Goal: Task Accomplishment & Management: Manage account settings

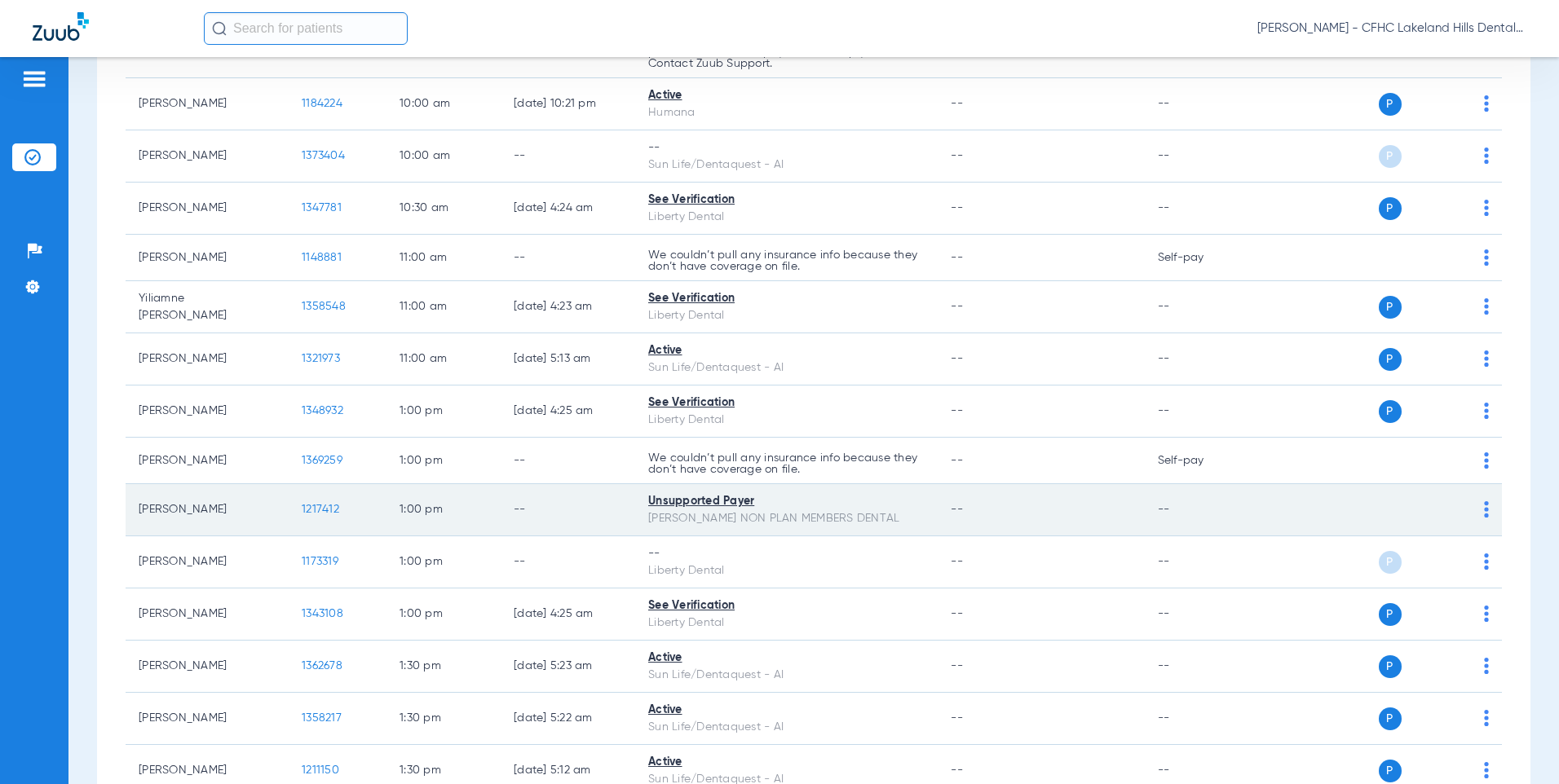
scroll to position [1141, 0]
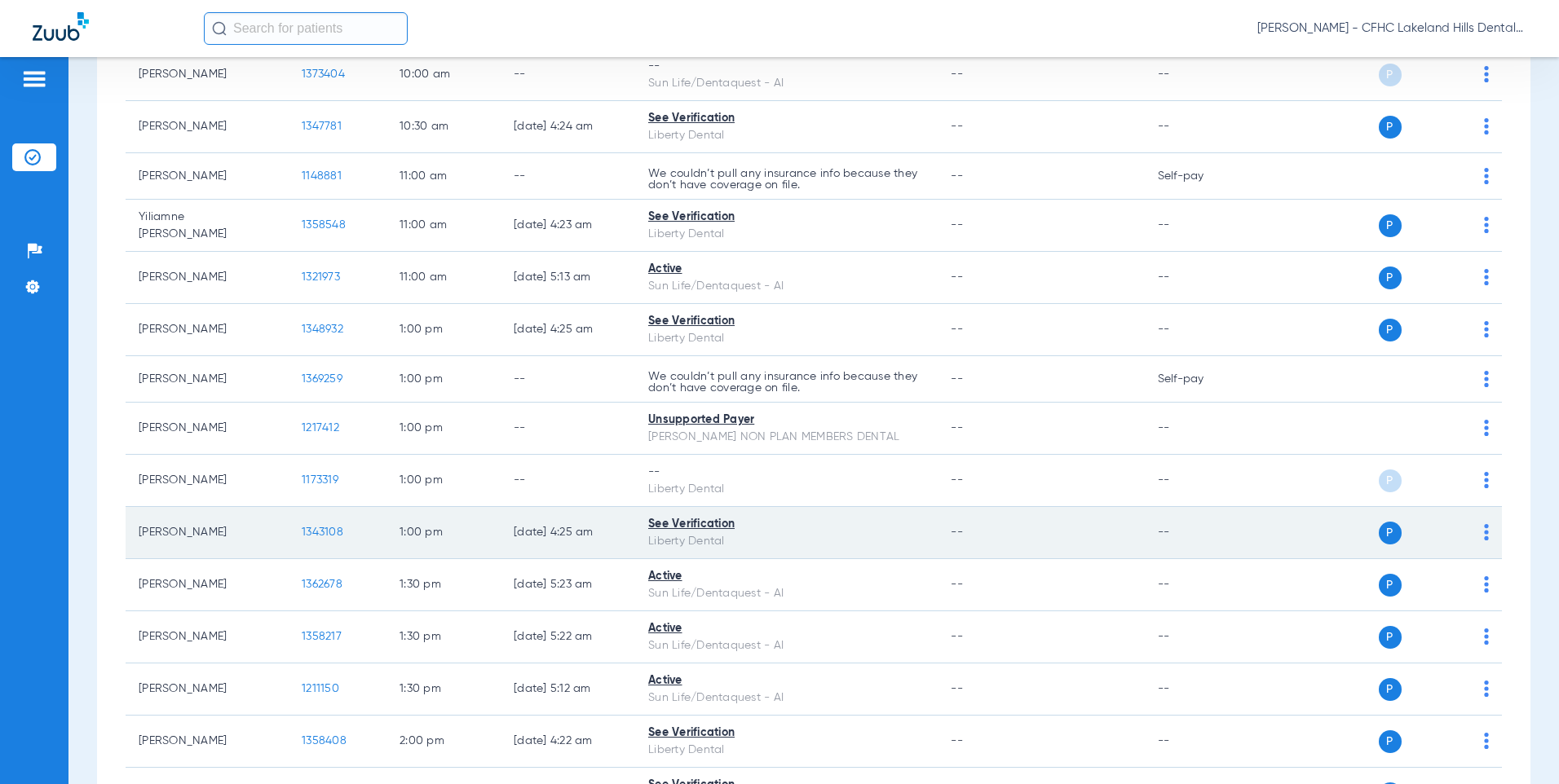
click at [310, 533] on span "1343108" at bounding box center [322, 532] width 41 height 12
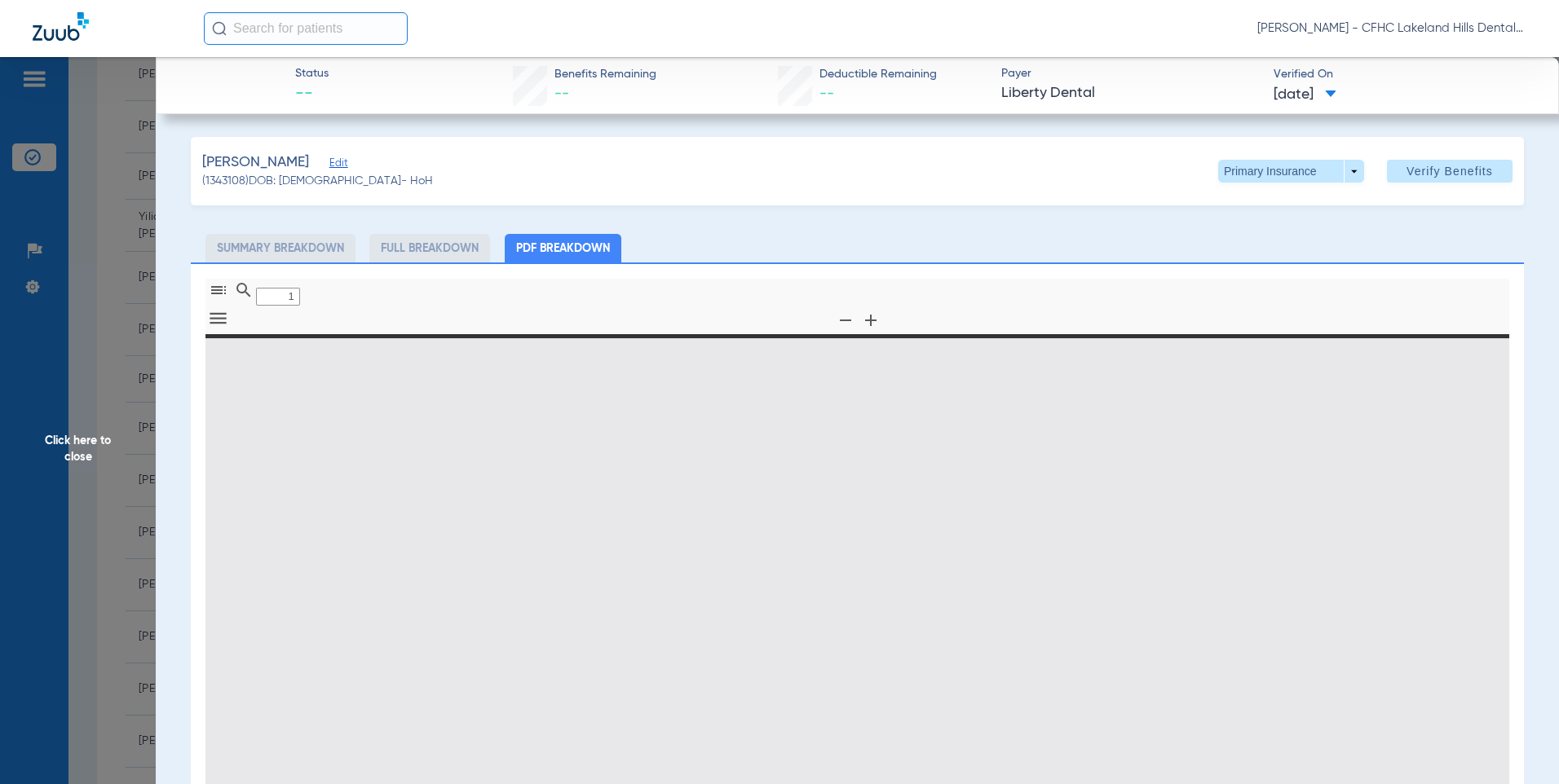
type input "0"
select select "page-width"
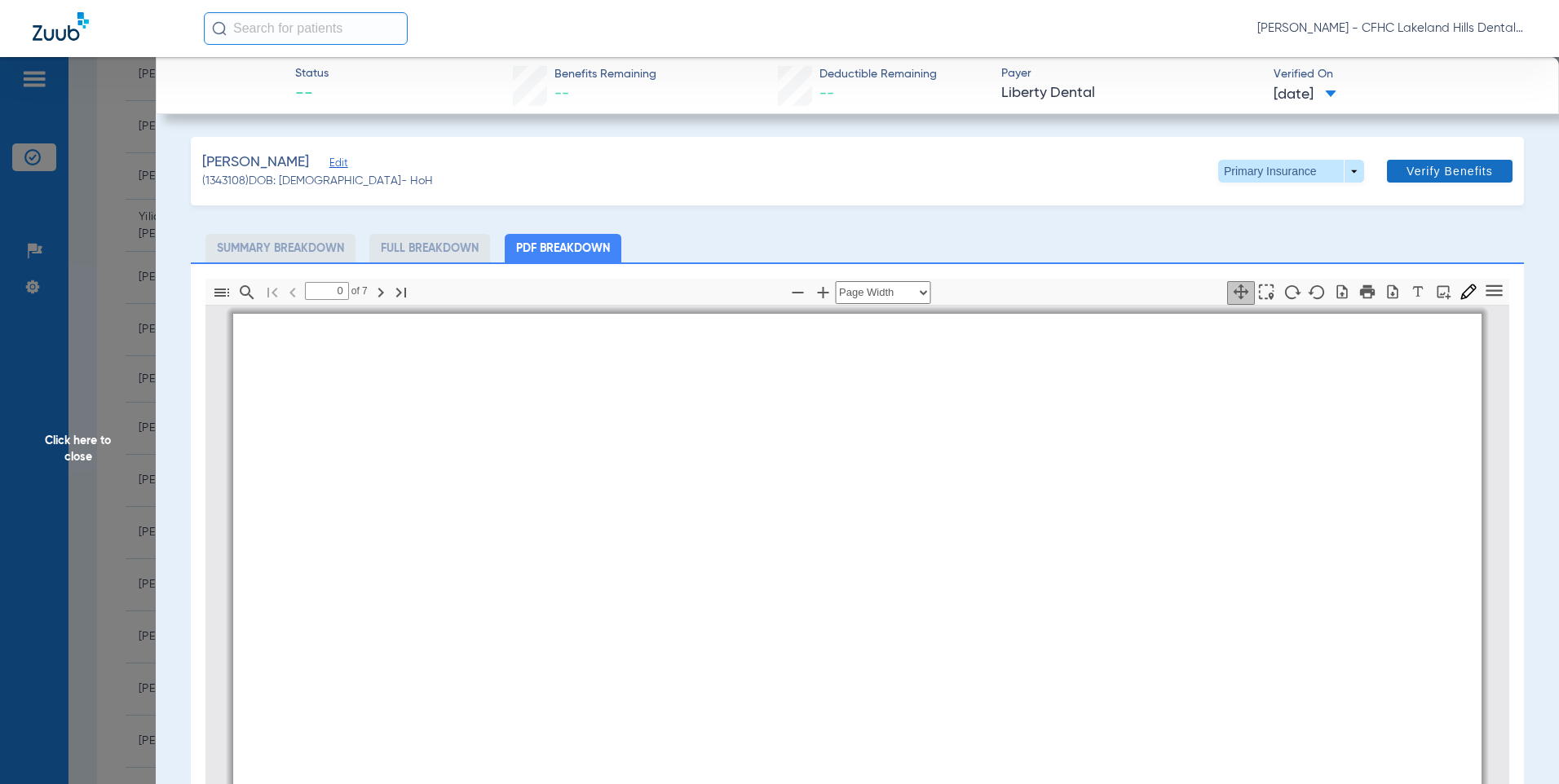
type input "1"
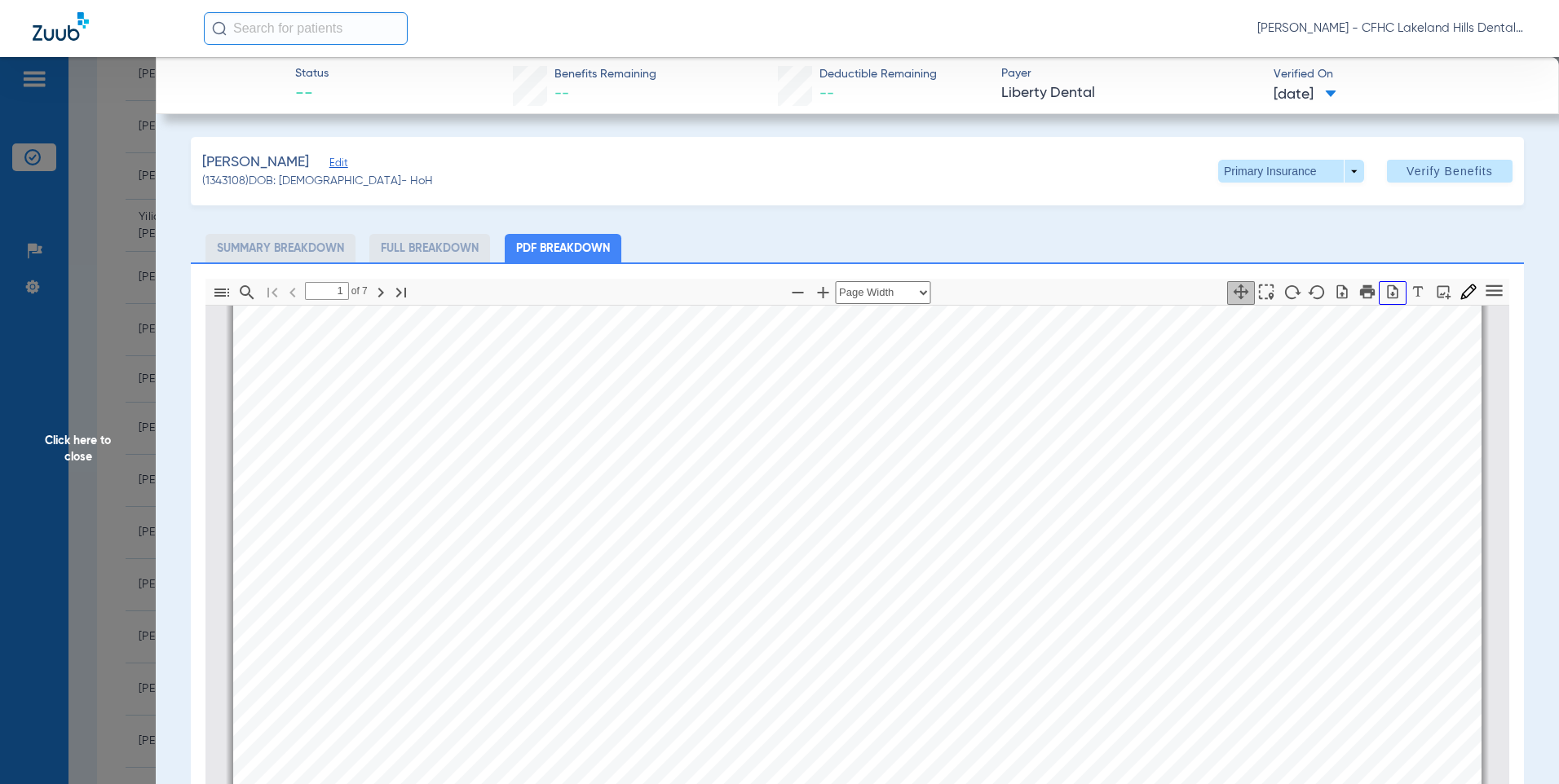
click at [1388, 293] on icon "button" at bounding box center [1393, 291] width 11 height 14
click at [115, 232] on span "Click here to close" at bounding box center [77, 449] width 156 height 784
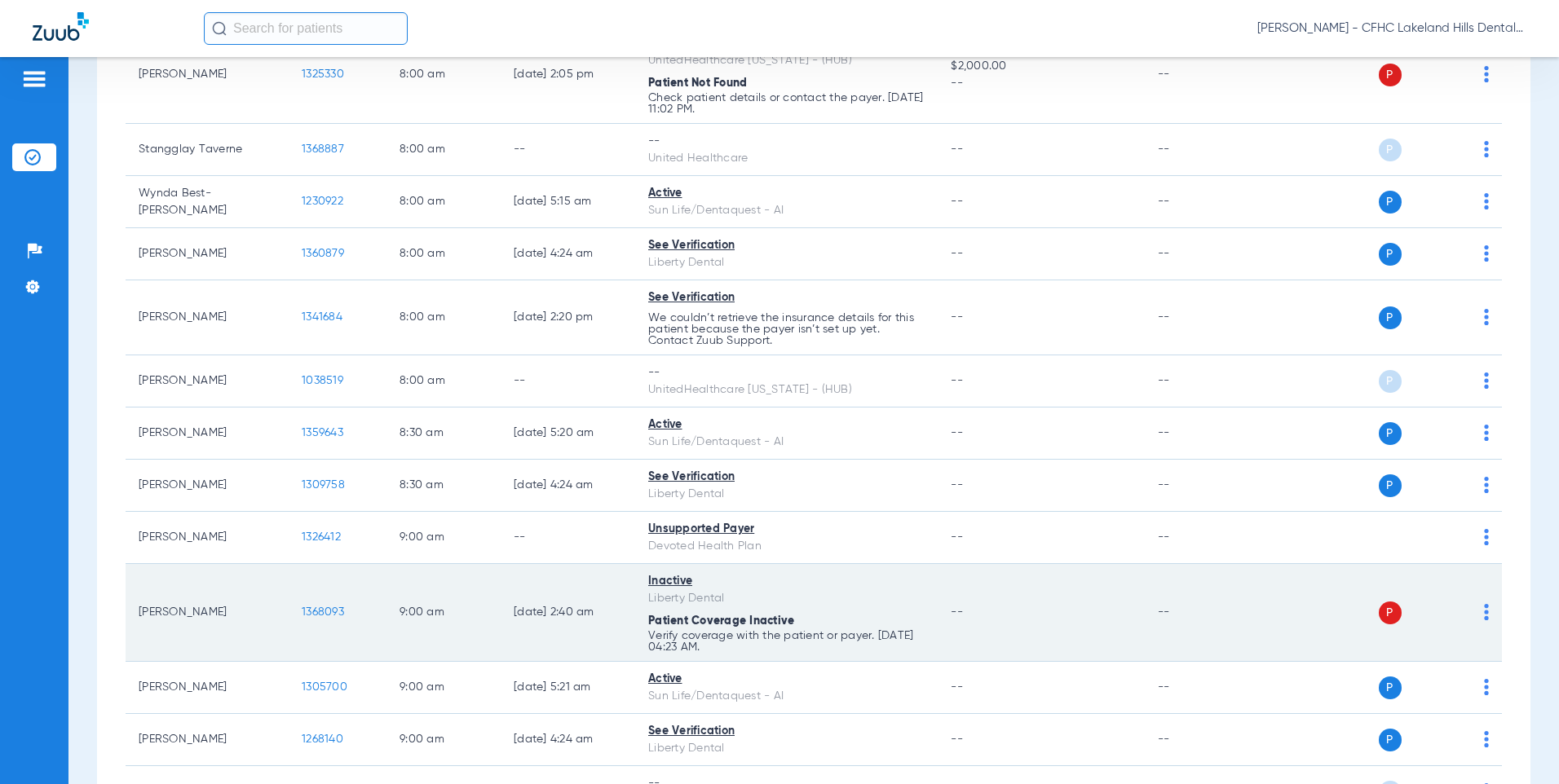
scroll to position [0, 0]
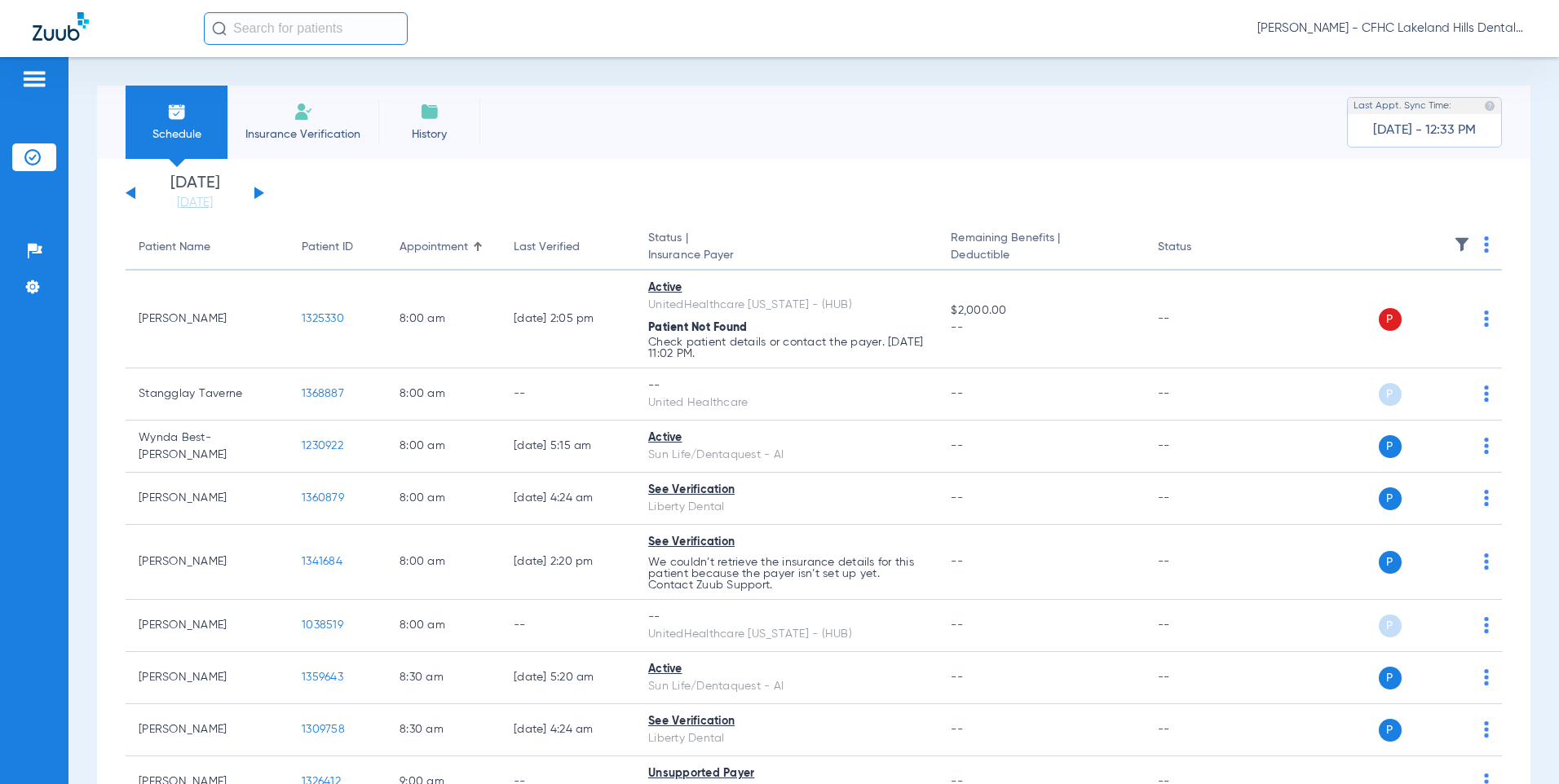
click at [267, 195] on app-single-date-navigator "[DATE] [DATE] [DATE] [DATE] [DATE] [DATE] [DATE] [DATE] [DATE] [DATE] [DATE] [D…" at bounding box center [813, 194] width 1376 height 36
click at [261, 193] on button at bounding box center [260, 193] width 10 height 12
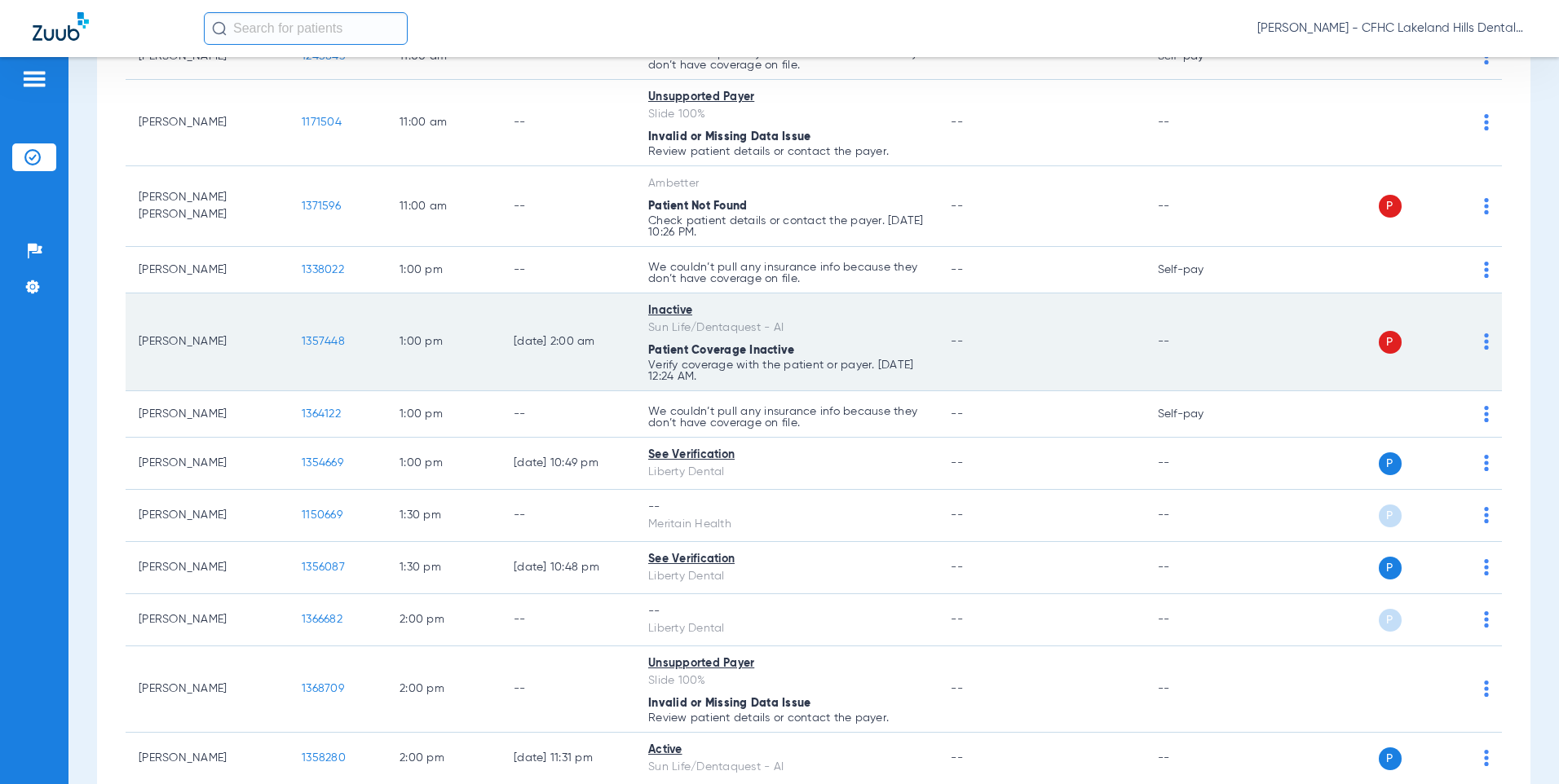
scroll to position [1141, 0]
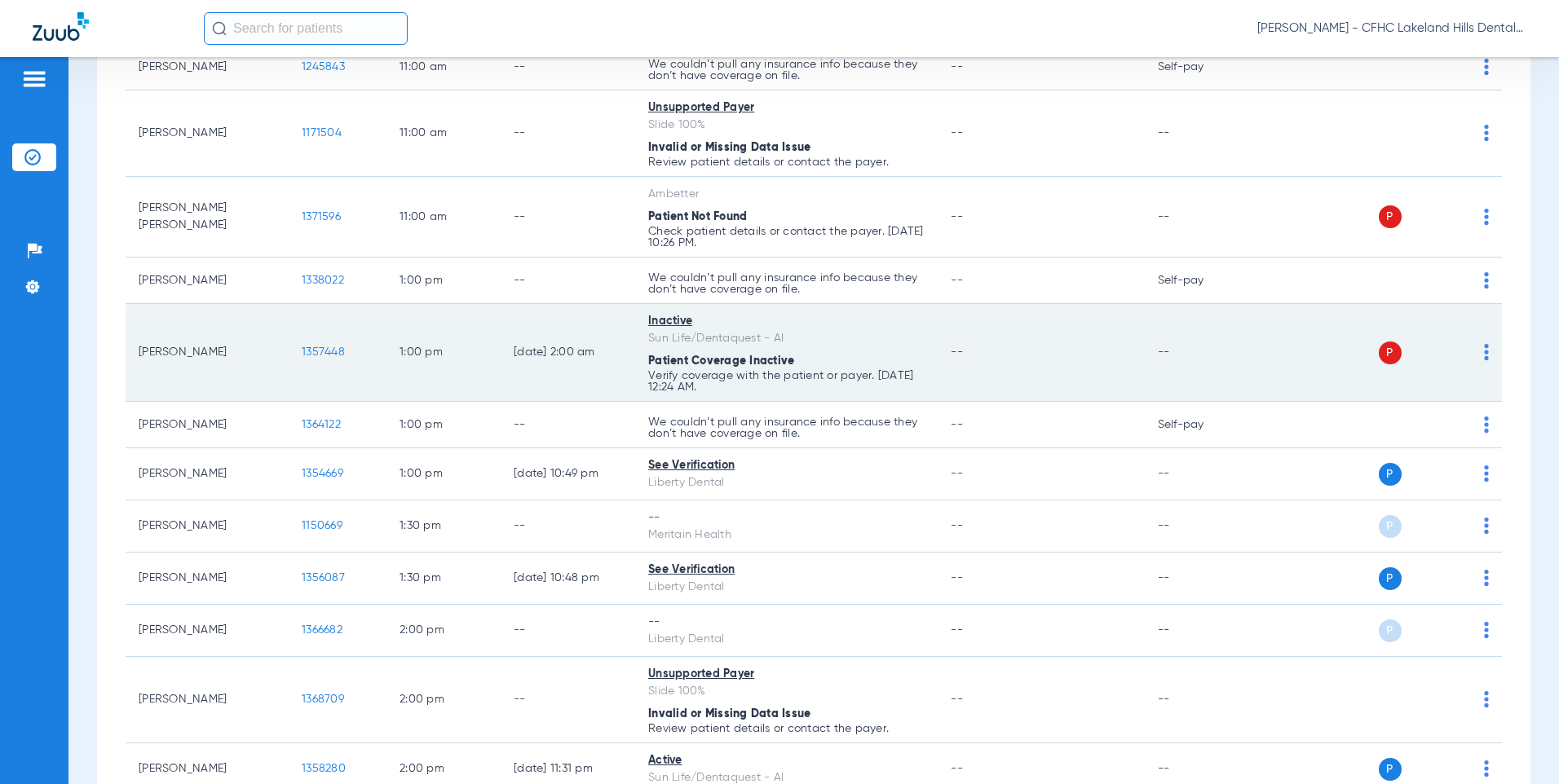
click at [329, 356] on span "1357448" at bounding box center [323, 352] width 43 height 12
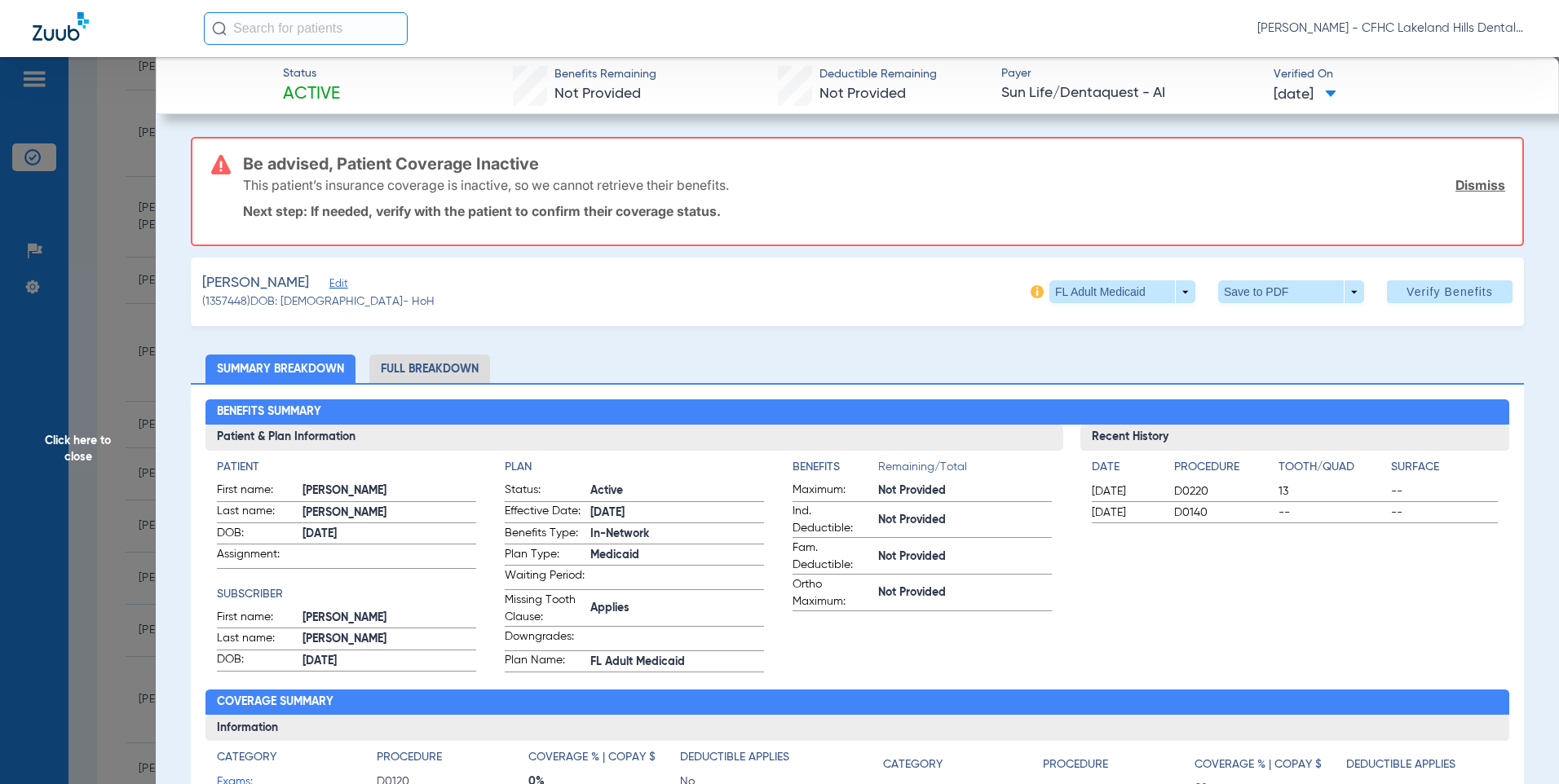
click at [344, 287] on span "Edit" at bounding box center [337, 285] width 15 height 16
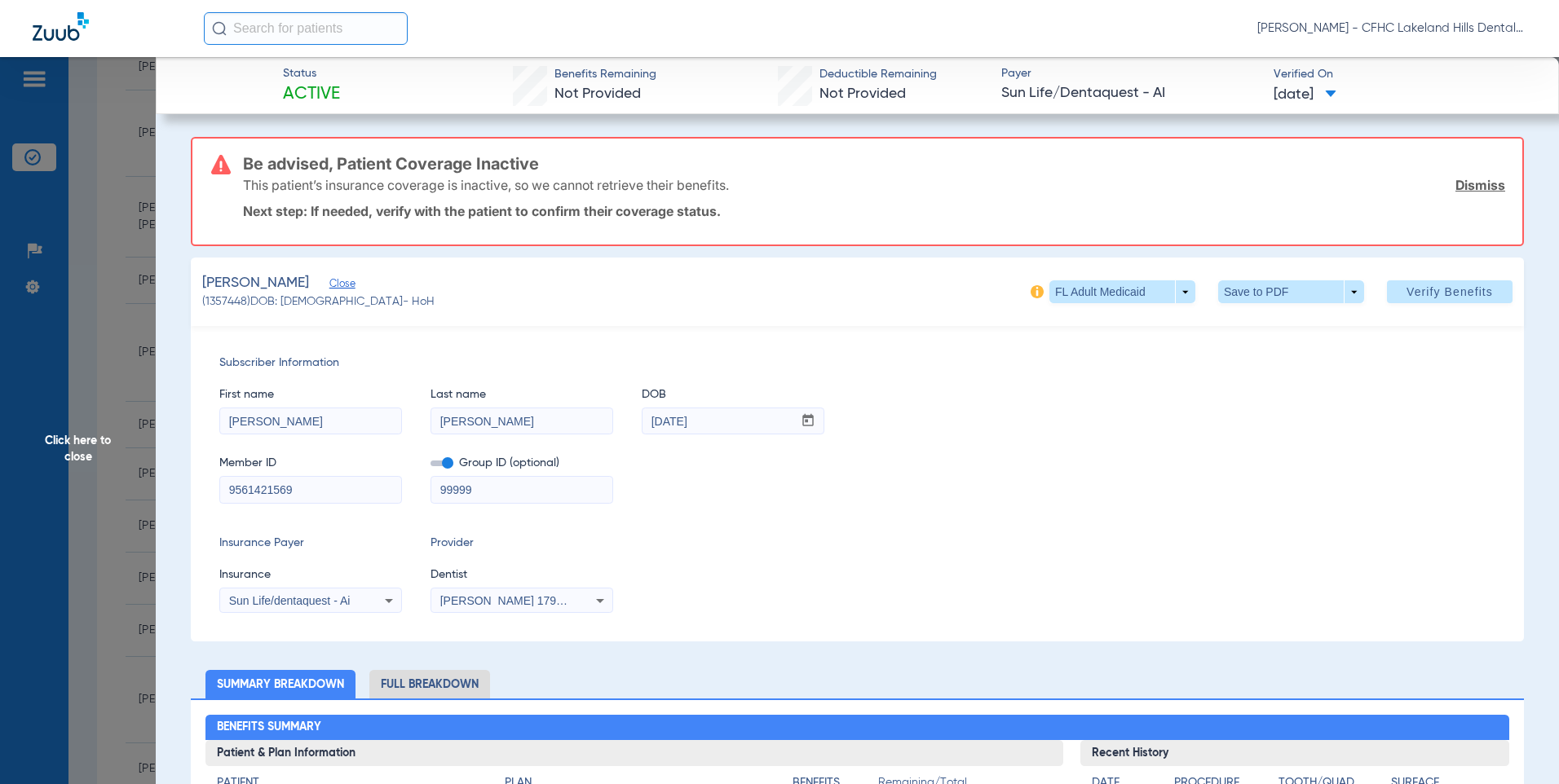
click at [260, 493] on input "9561421569" at bounding box center [311, 490] width 181 height 26
click at [265, 492] on input "9561421569" at bounding box center [311, 490] width 181 height 26
click at [120, 233] on span "Click here to close" at bounding box center [77, 449] width 156 height 784
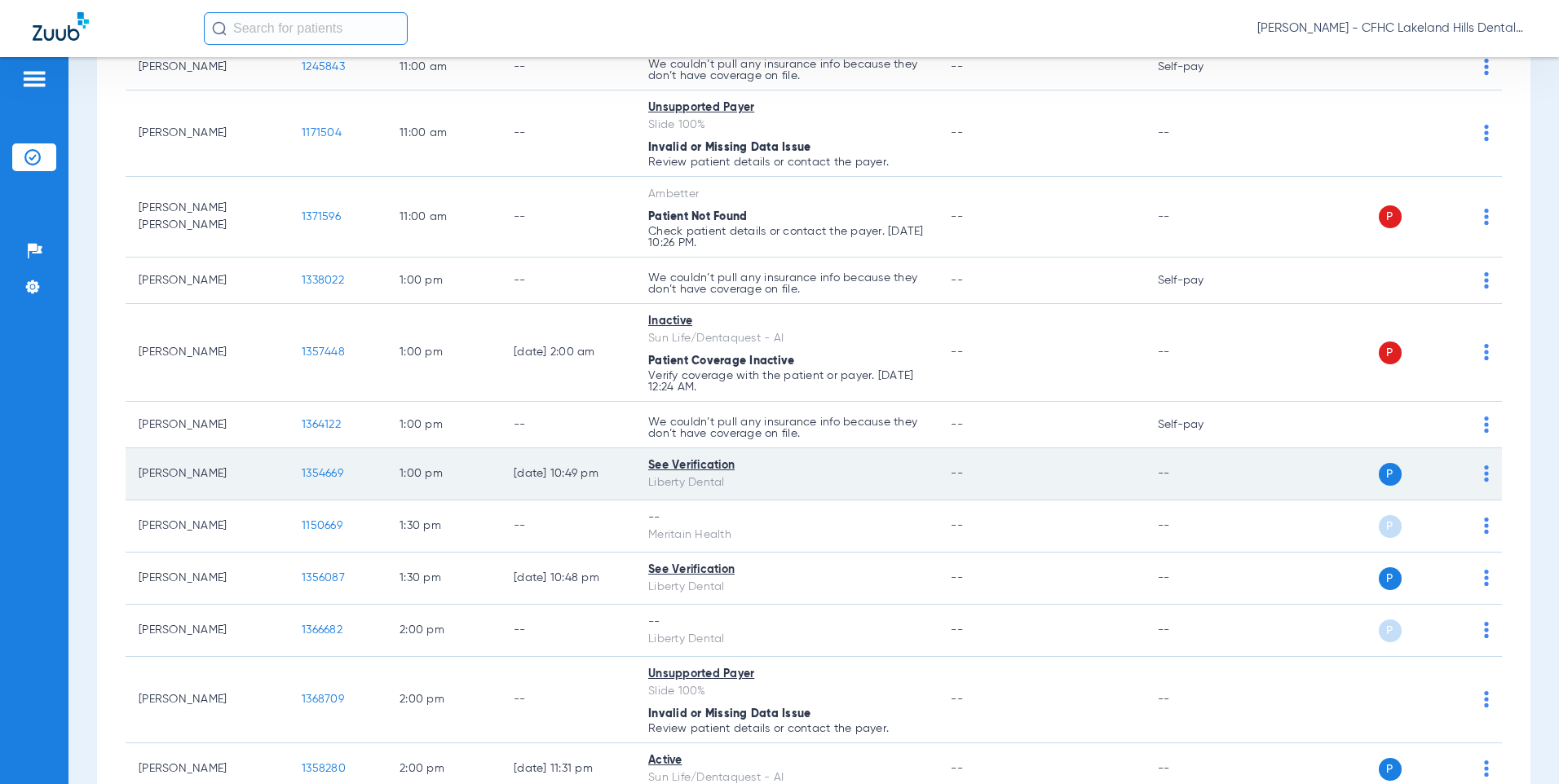
scroll to position [1222, 0]
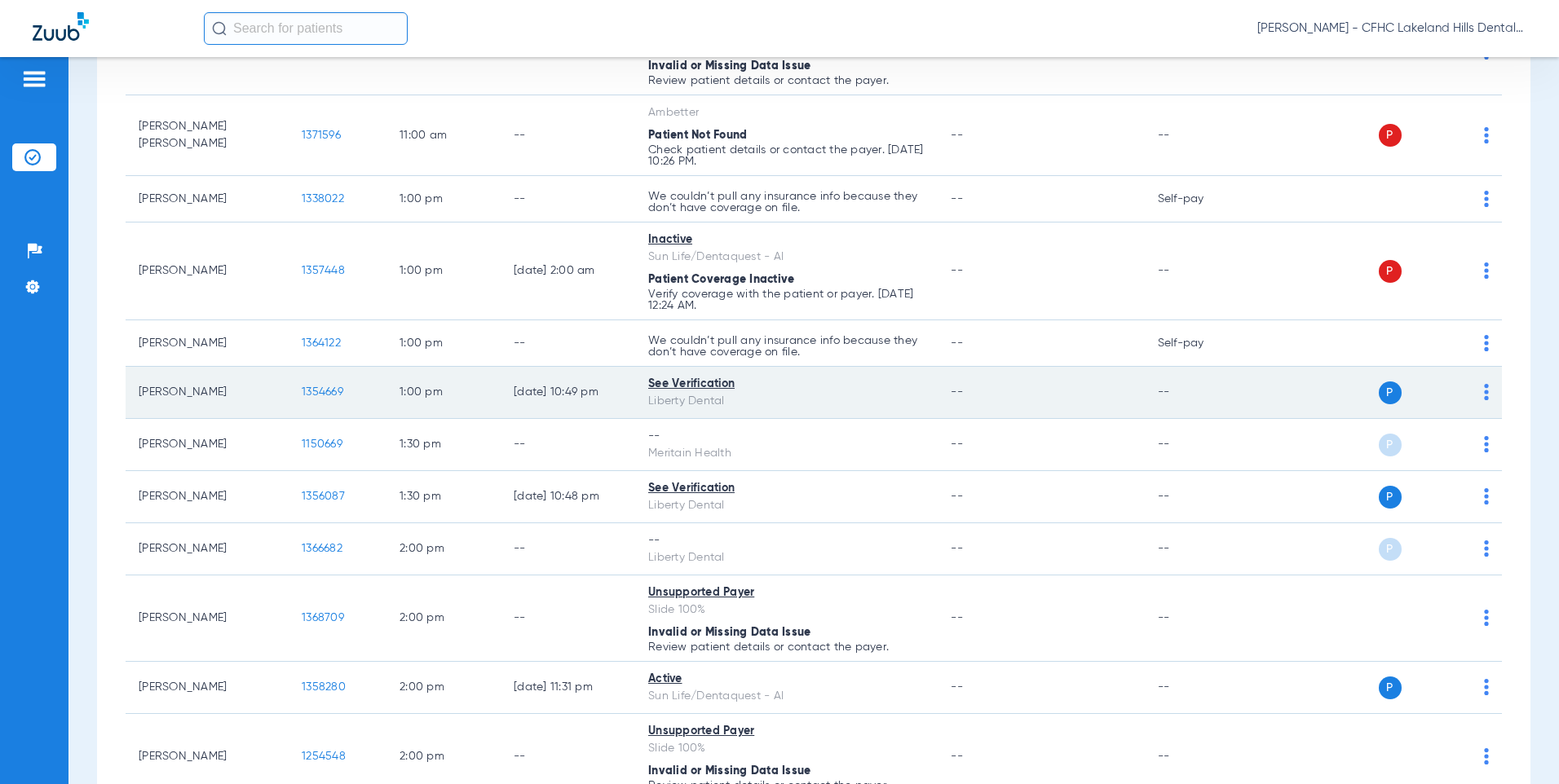
click at [330, 394] on span "1354669" at bounding box center [322, 392] width 41 height 12
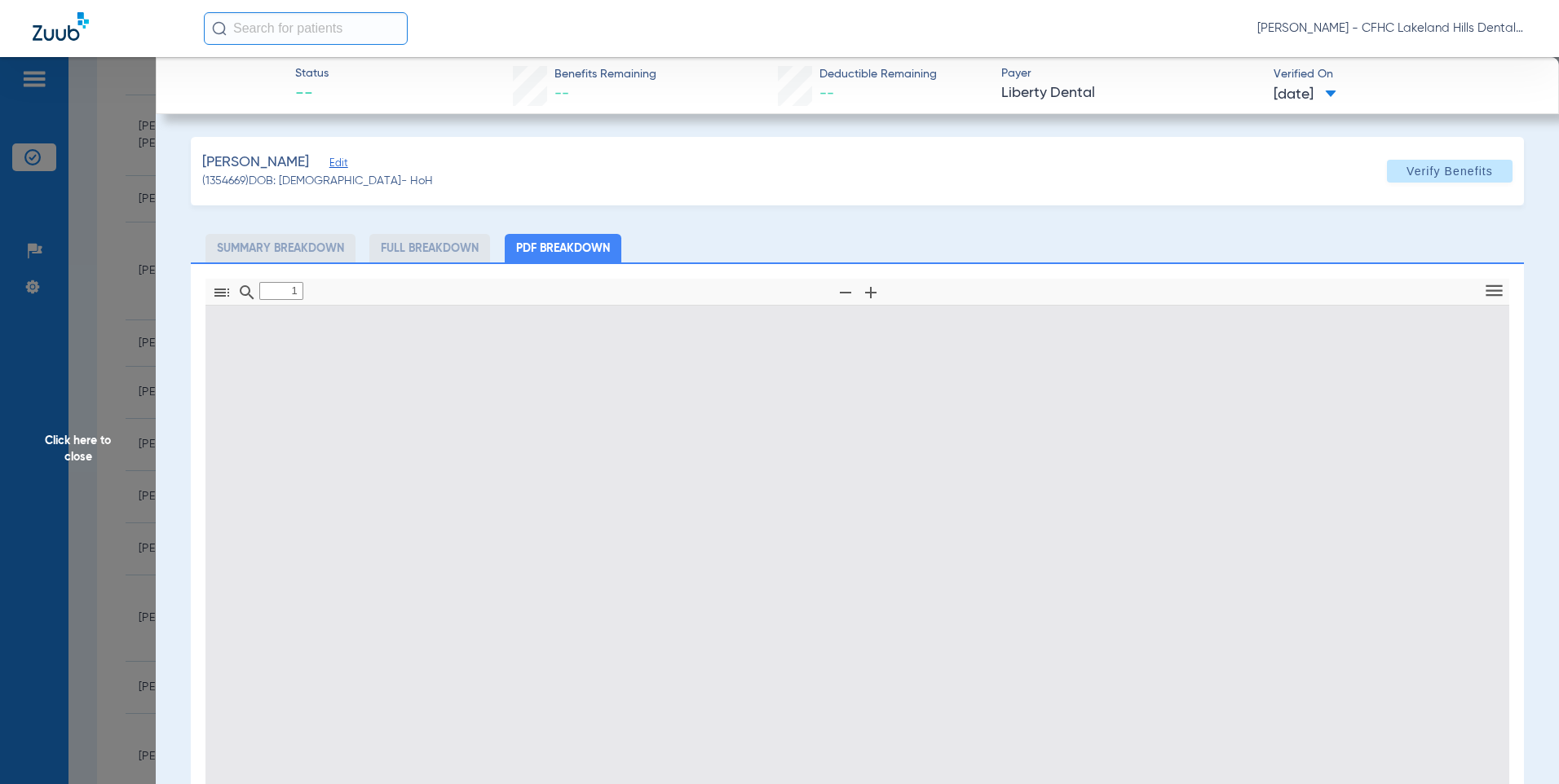
type input "0"
select select "page-width"
type input "1"
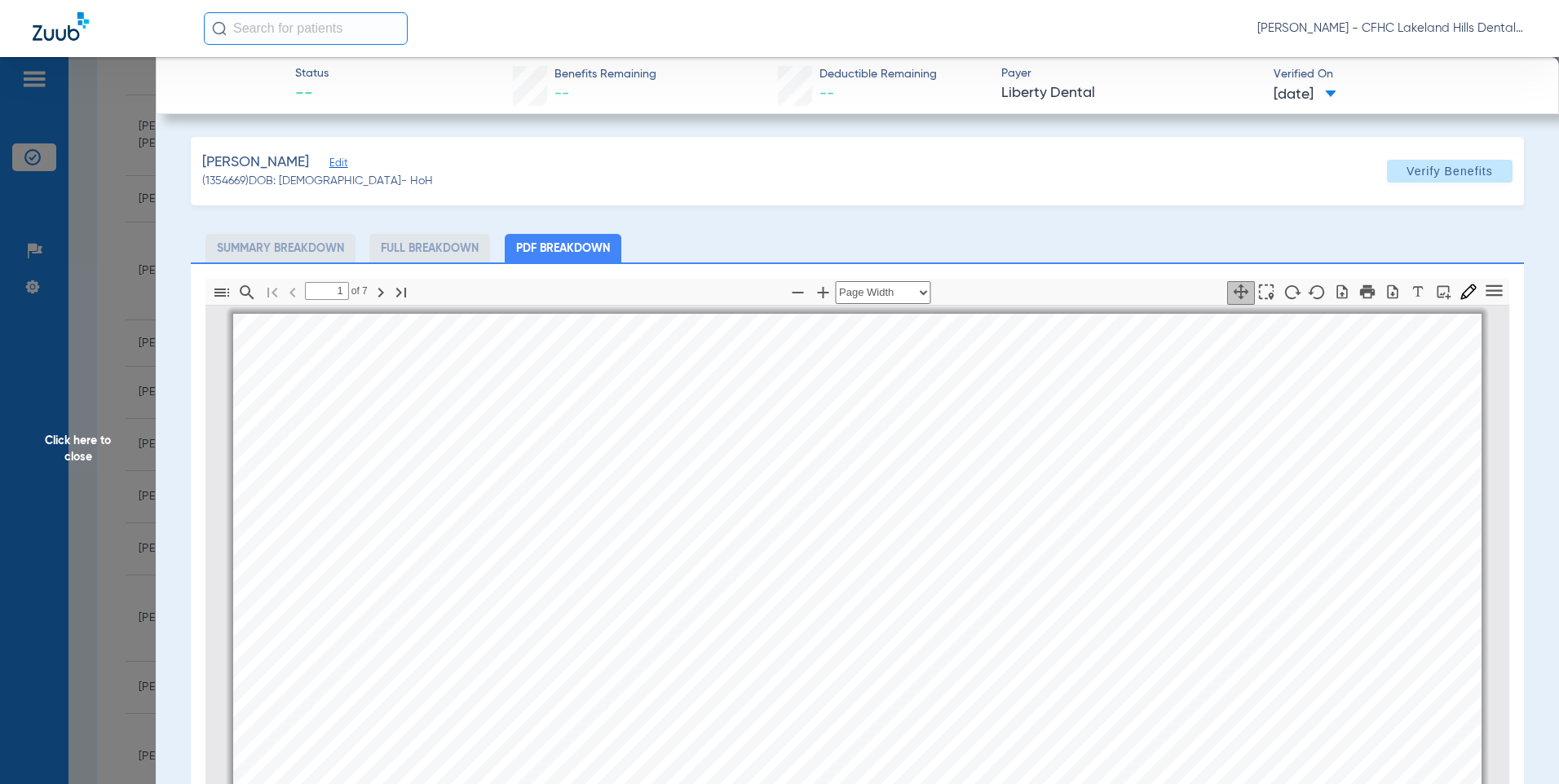
scroll to position [8, 0]
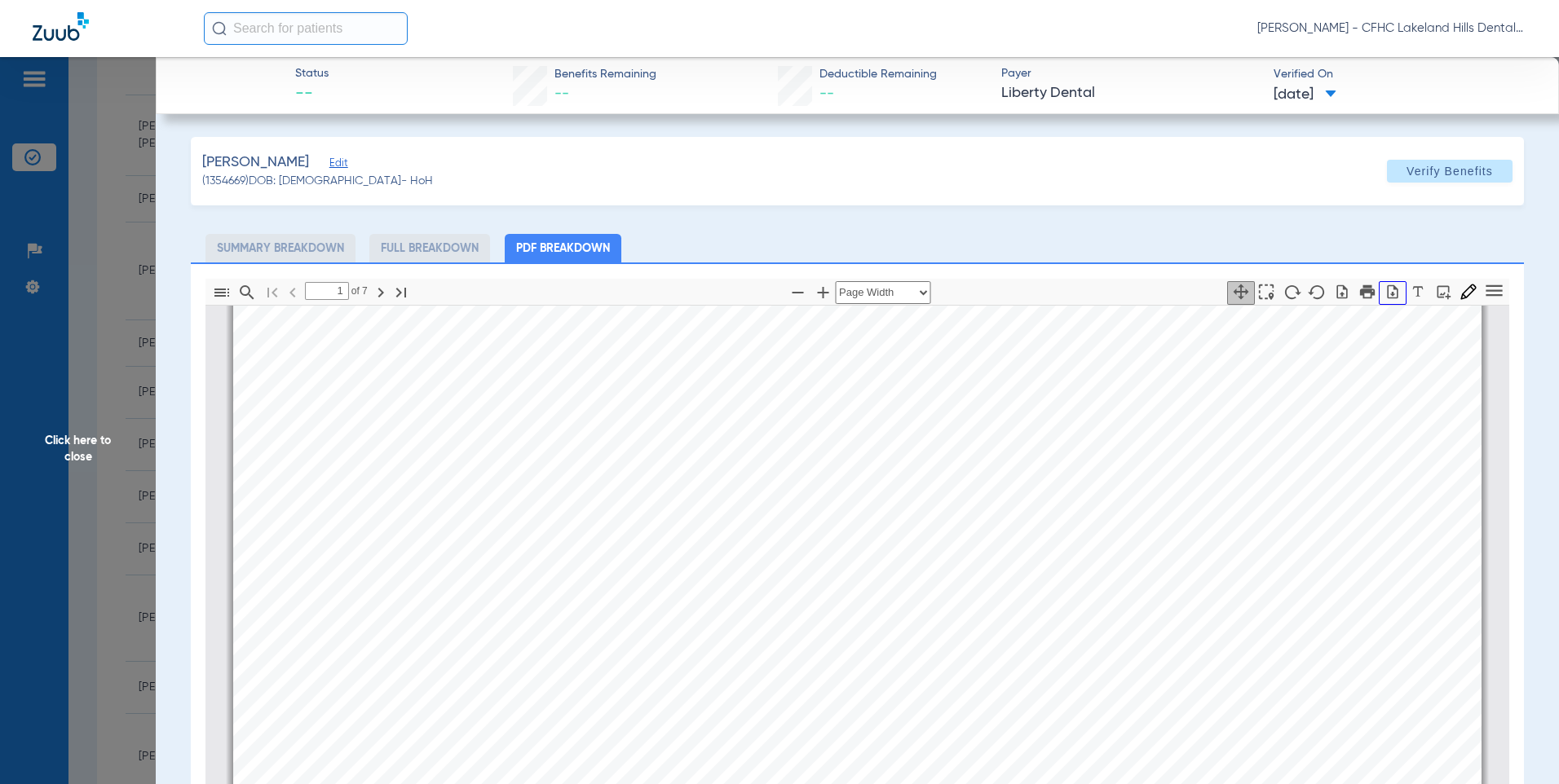
click at [1387, 290] on icon "button" at bounding box center [1393, 292] width 16 height 16
